Goal: Task Accomplishment & Management: Manage account settings

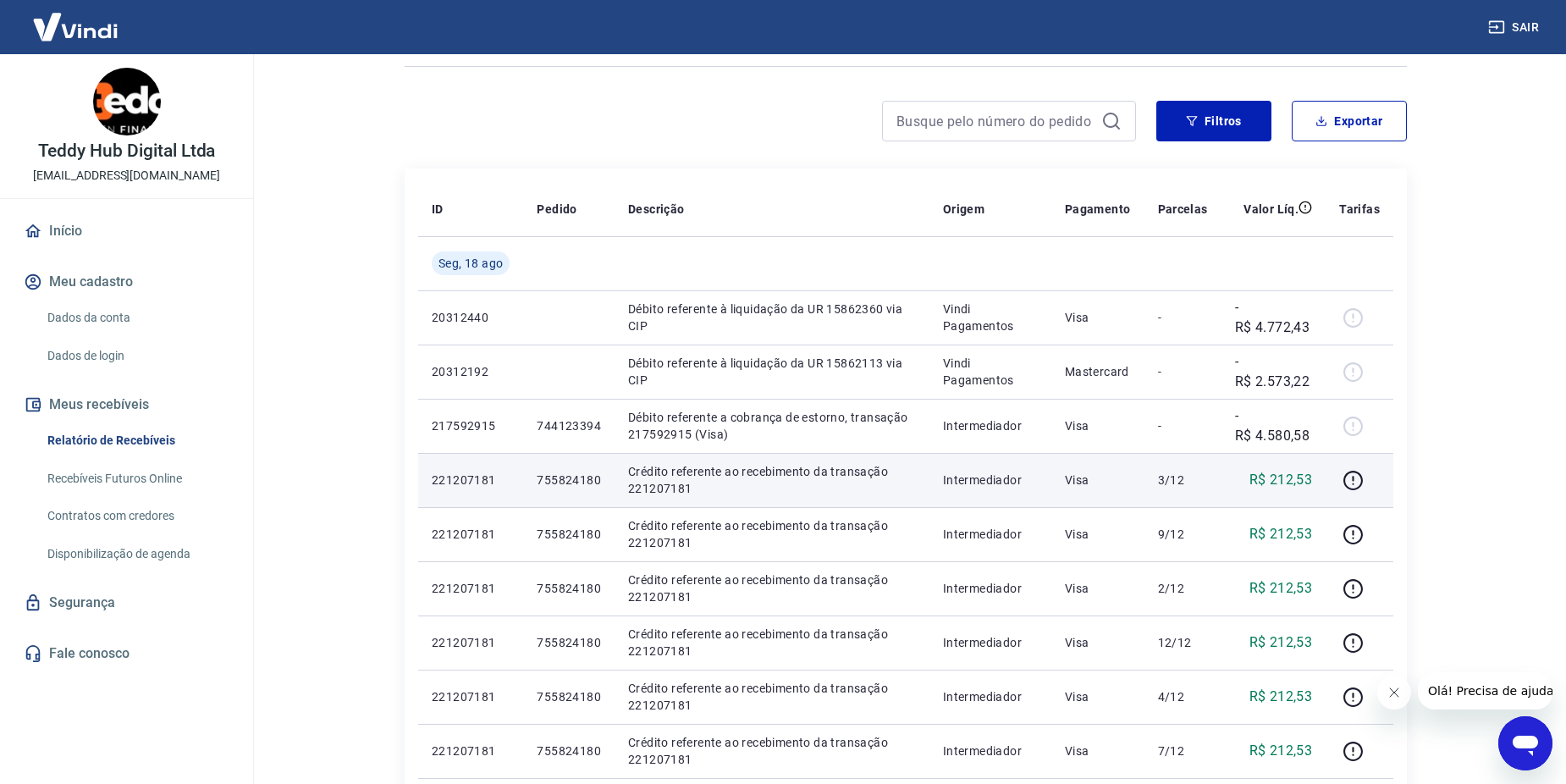
scroll to position [169, 0]
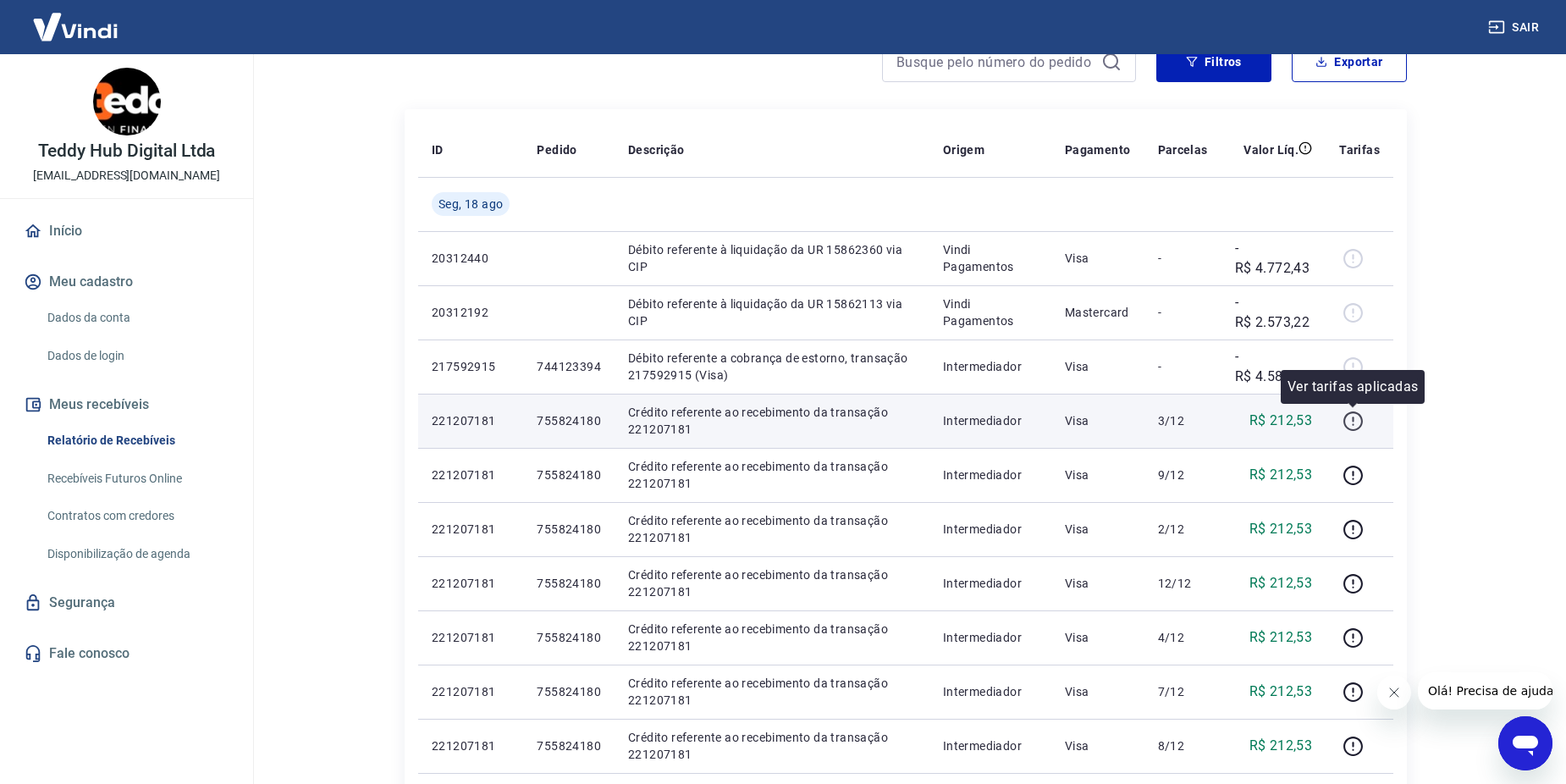
click at [1362, 419] on icon "button" at bounding box center [1354, 421] width 22 height 22
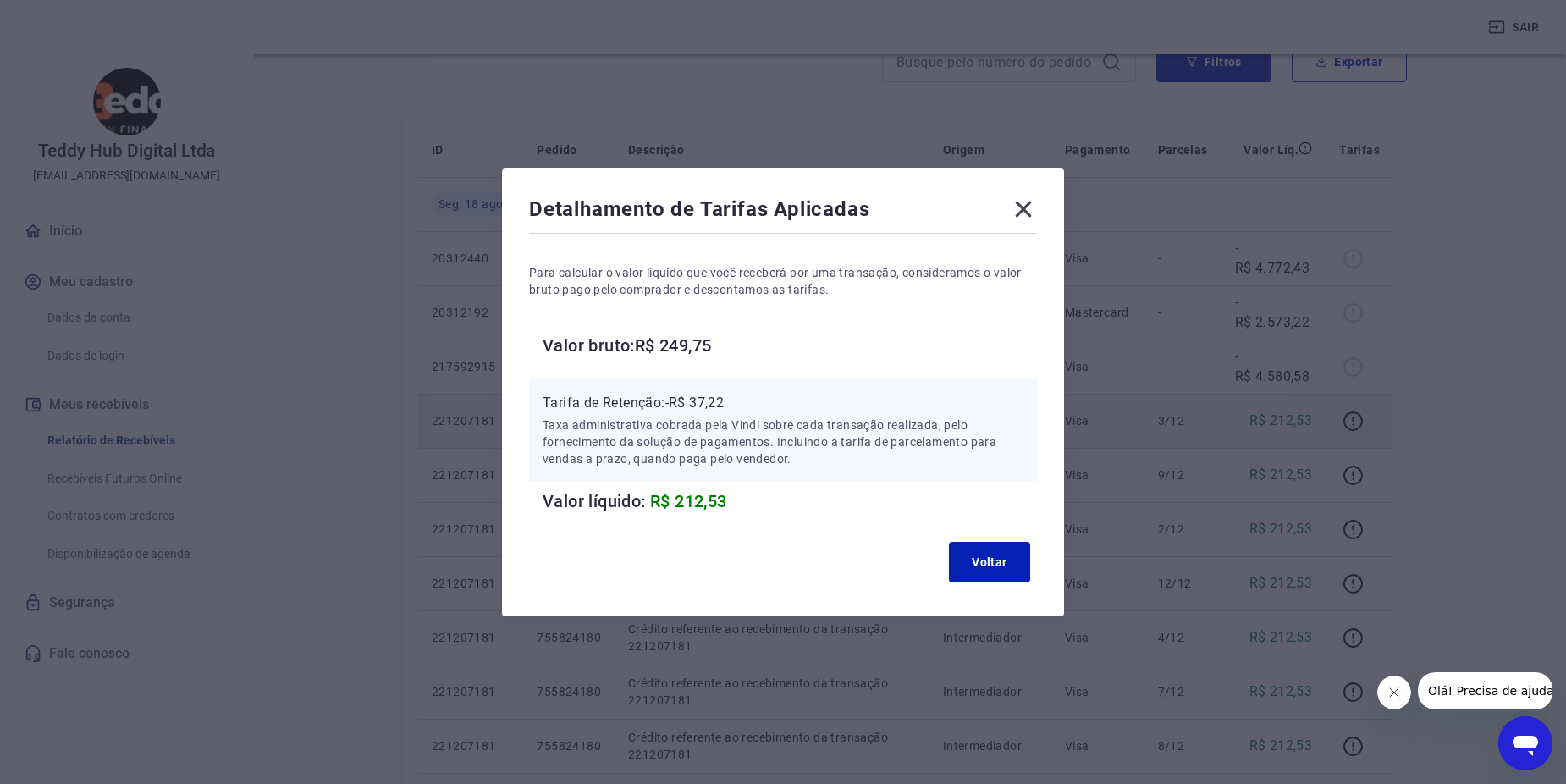
click at [1023, 211] on icon at bounding box center [1024, 209] width 27 height 27
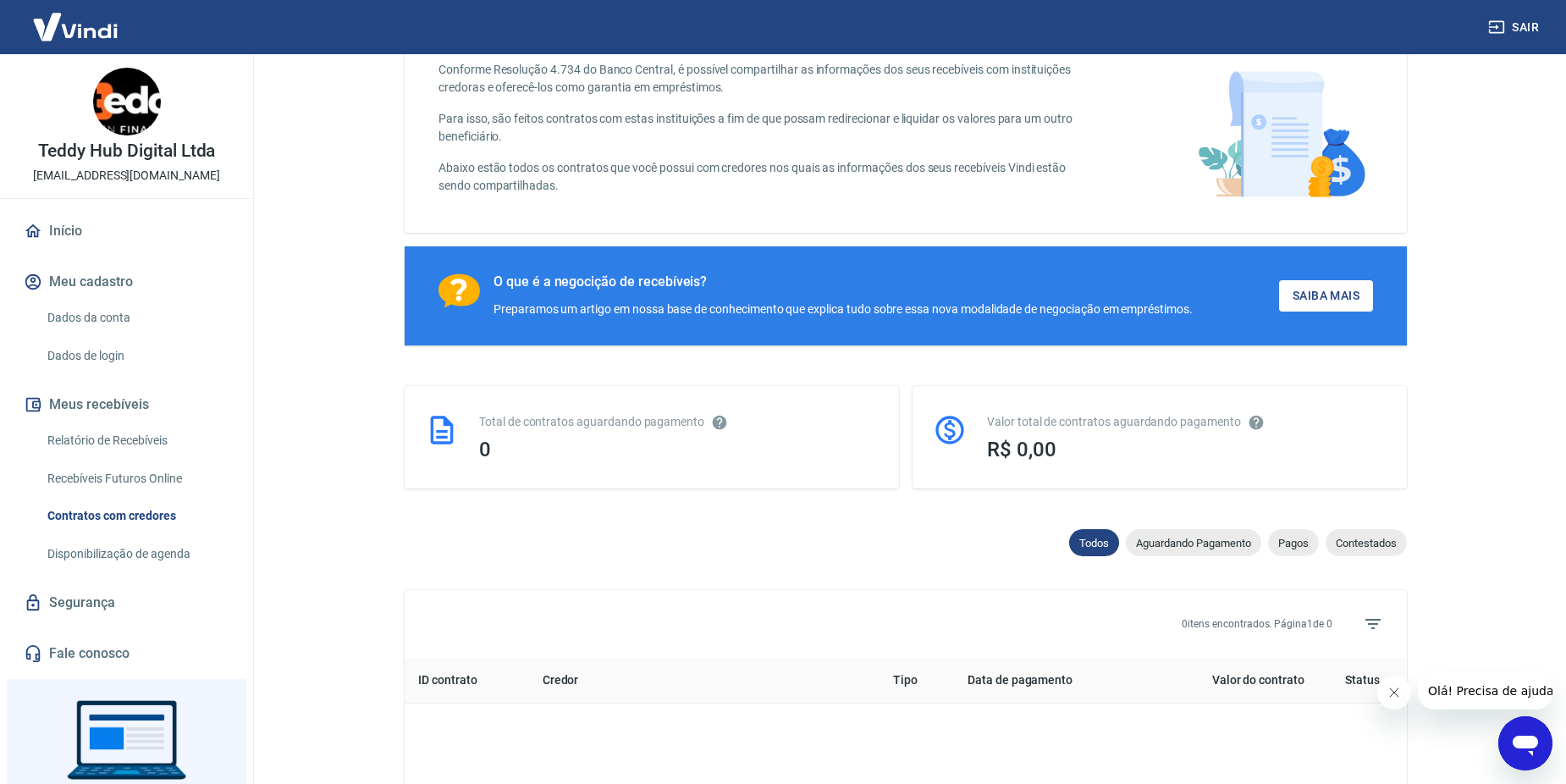
scroll to position [84, 0]
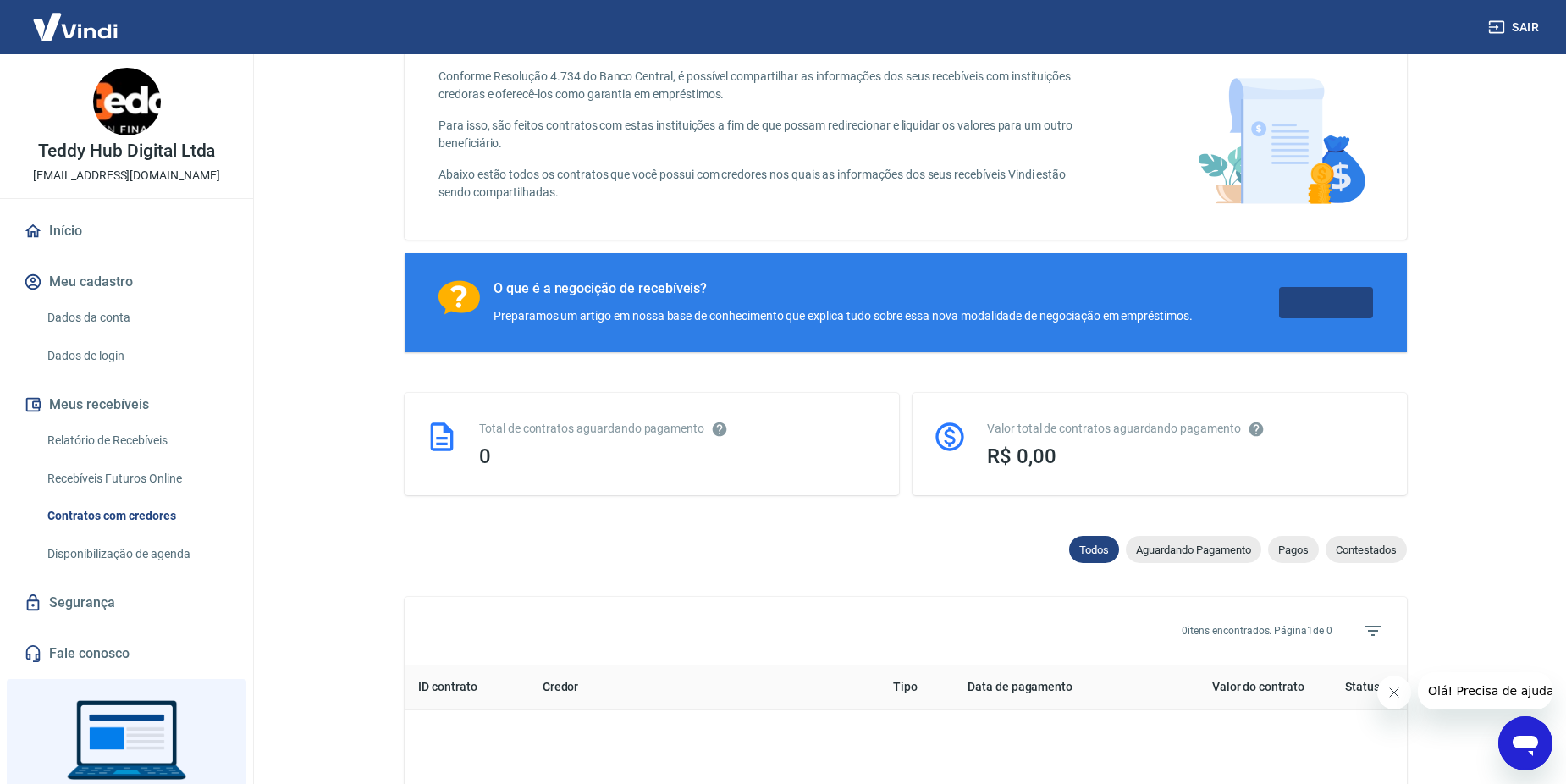
click at [1316, 306] on link "Saiba Mais" at bounding box center [1326, 302] width 94 height 31
click at [146, 310] on link "Dados da conta" at bounding box center [136, 317] width 192 height 35
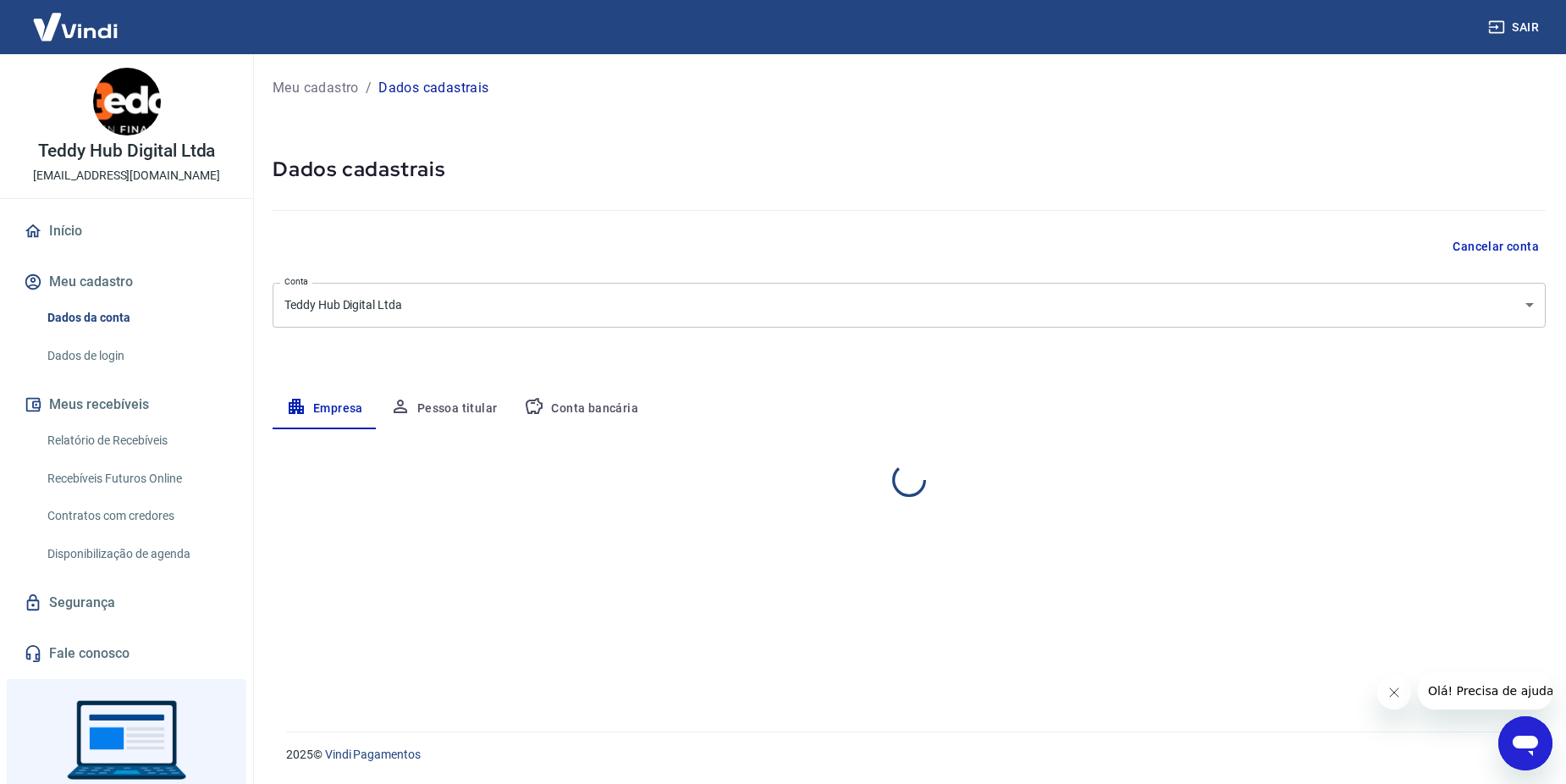
select select "SP"
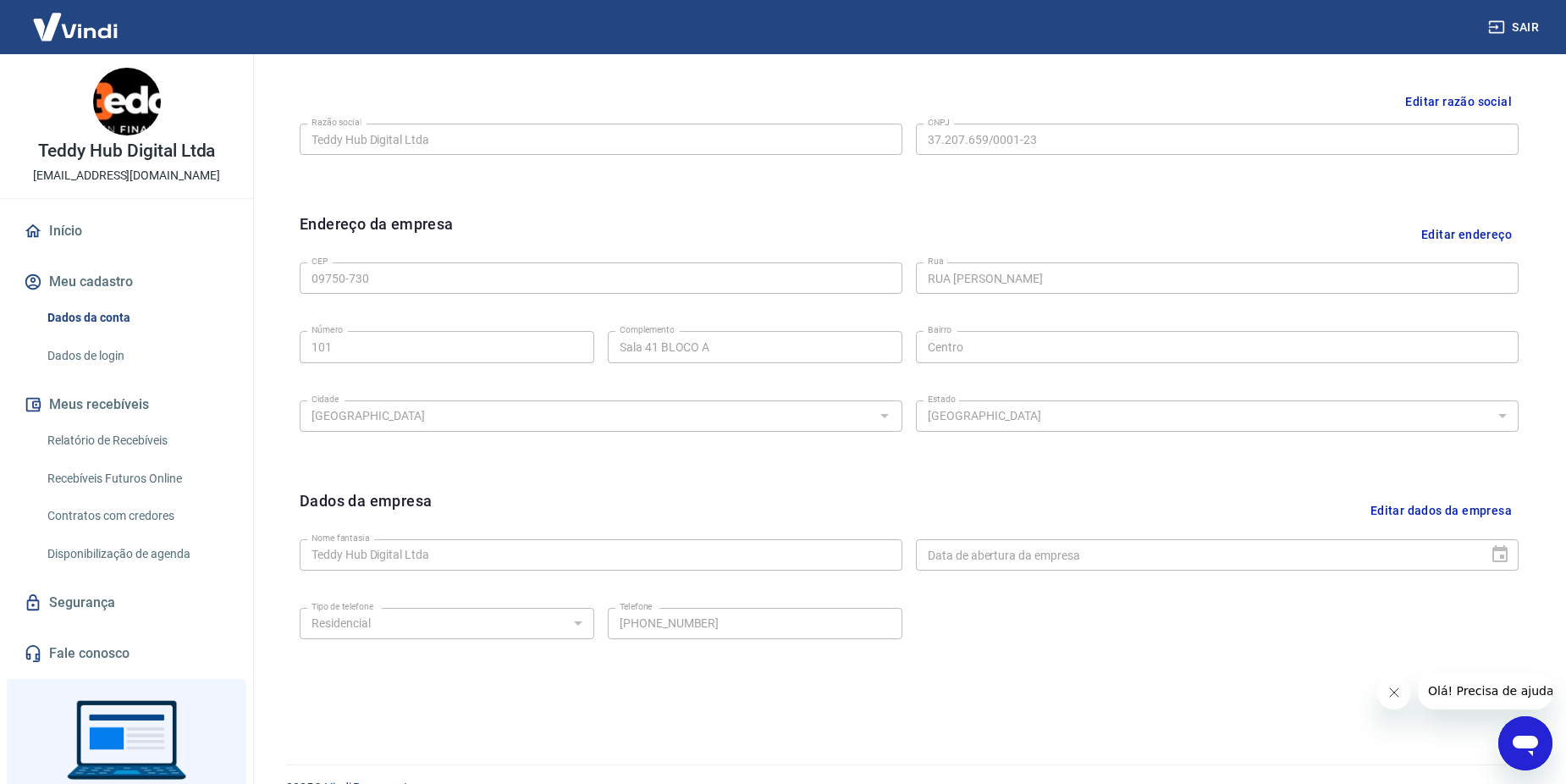
scroll to position [436, 0]
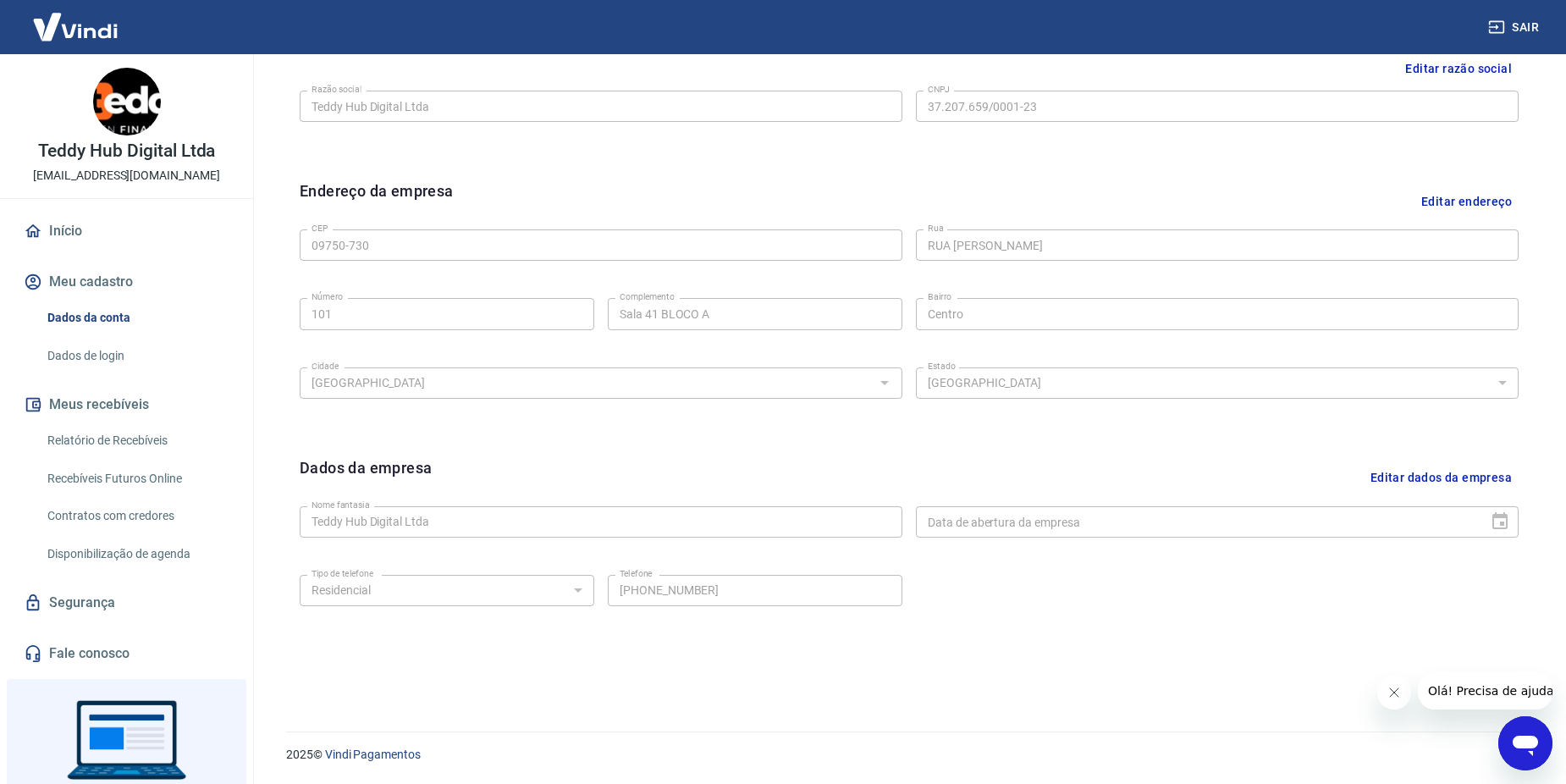
click at [152, 428] on link "Relatório de Recebíveis" at bounding box center [136, 440] width 192 height 35
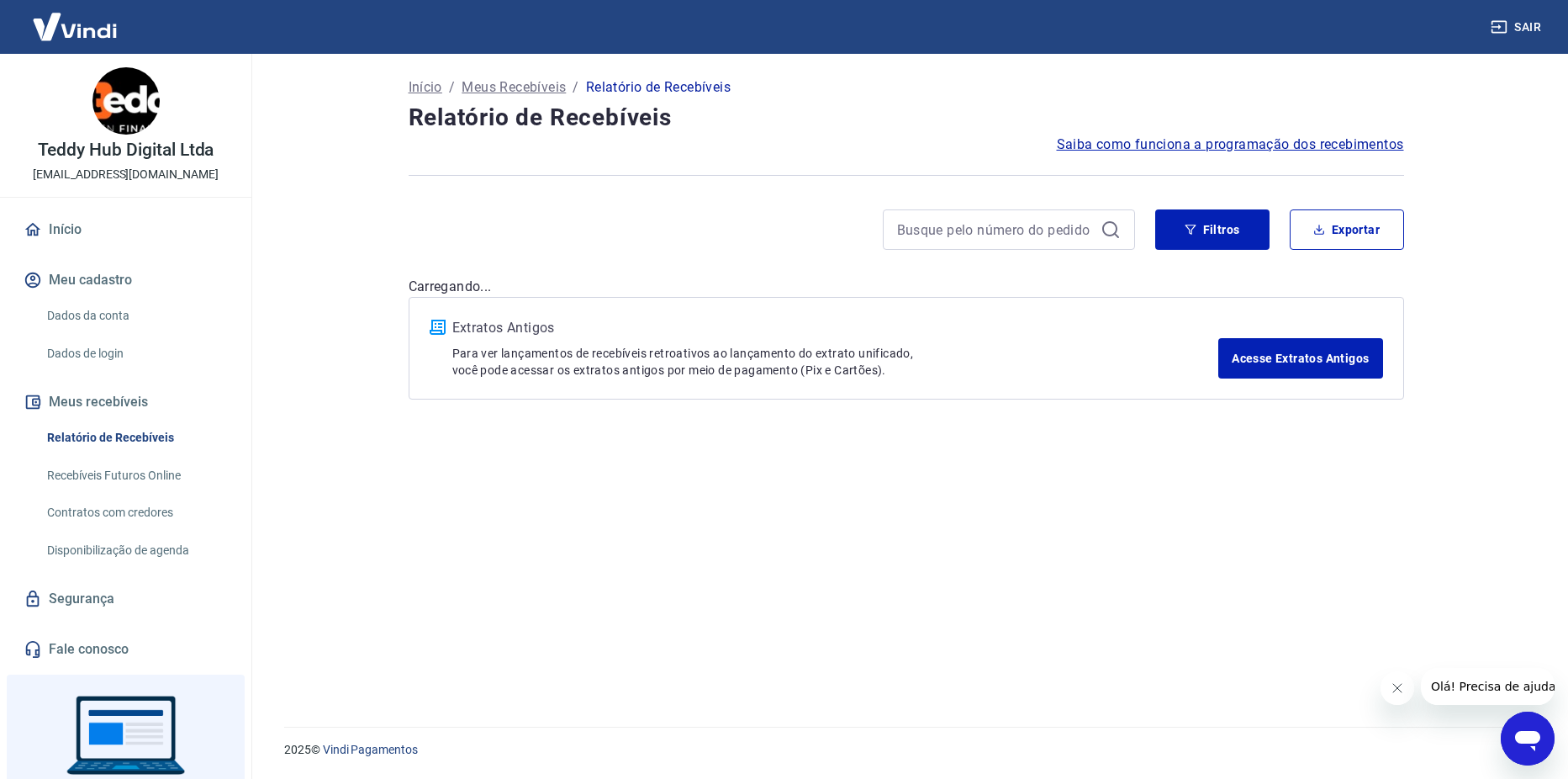
click at [174, 483] on link "Recebíveis Futuros Online" at bounding box center [135, 475] width 190 height 35
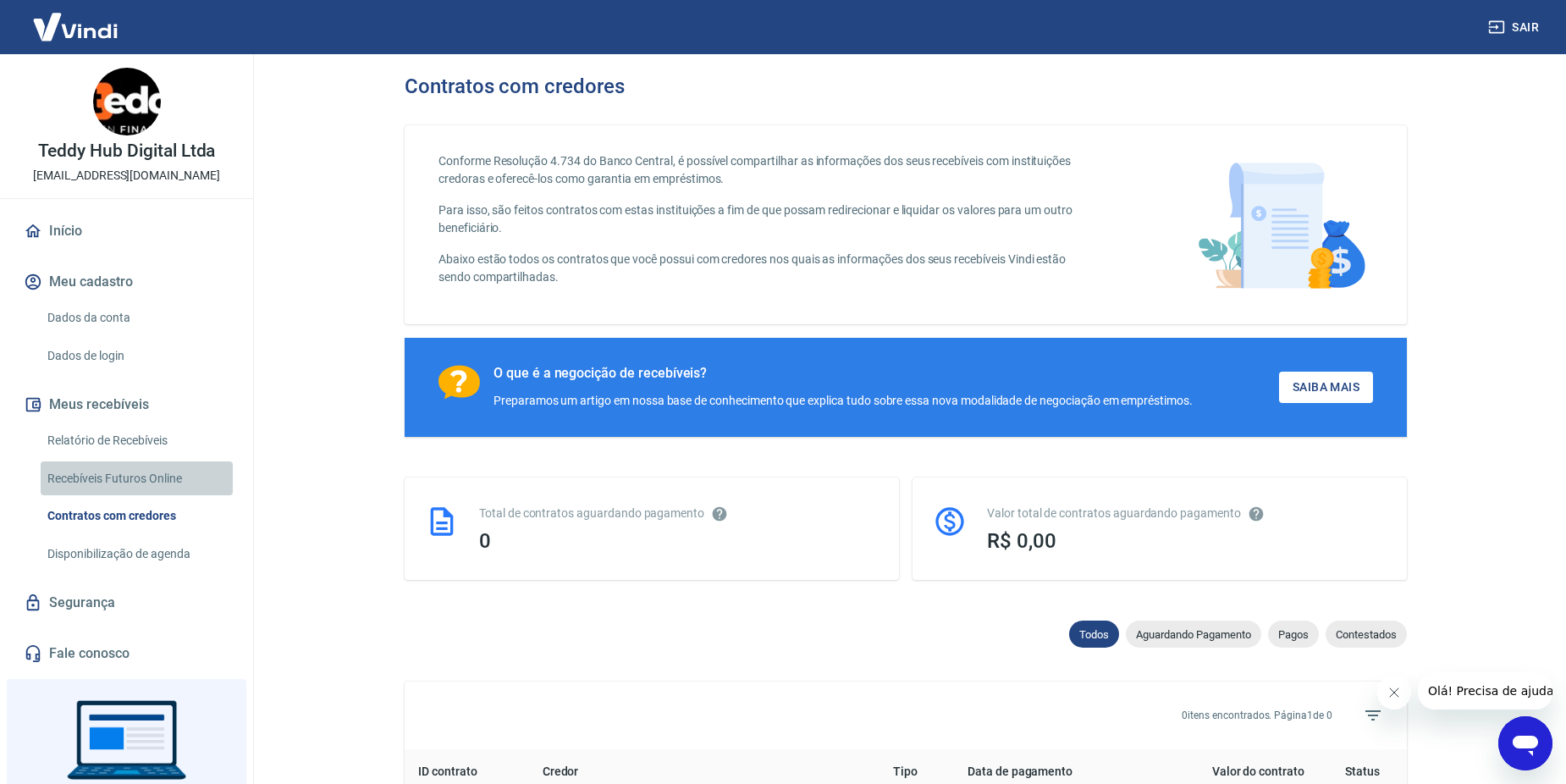
click at [171, 473] on link "Recebíveis Futuros Online" at bounding box center [136, 478] width 192 height 35
